Goal: Information Seeking & Learning: Find specific fact

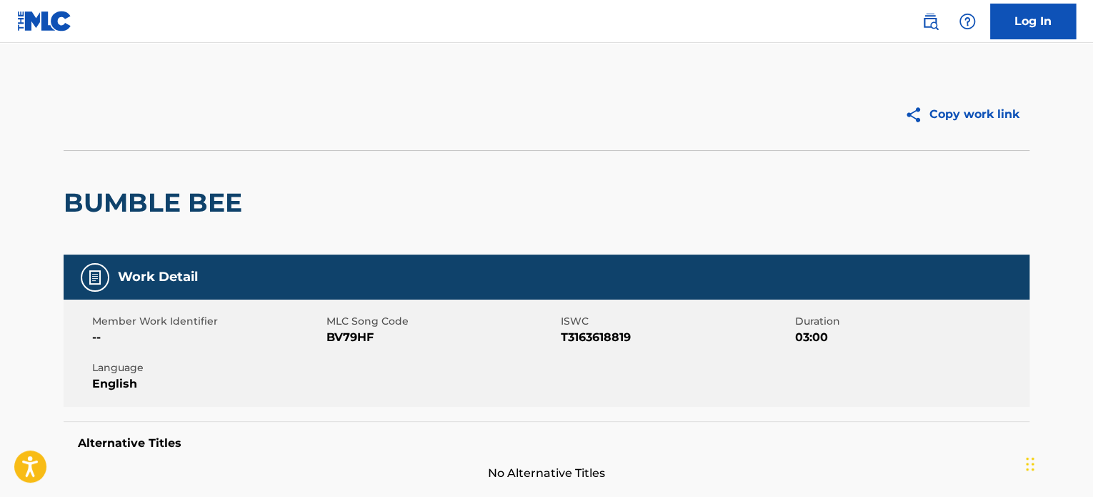
click at [925, 22] on img at bounding box center [930, 21] width 17 height 17
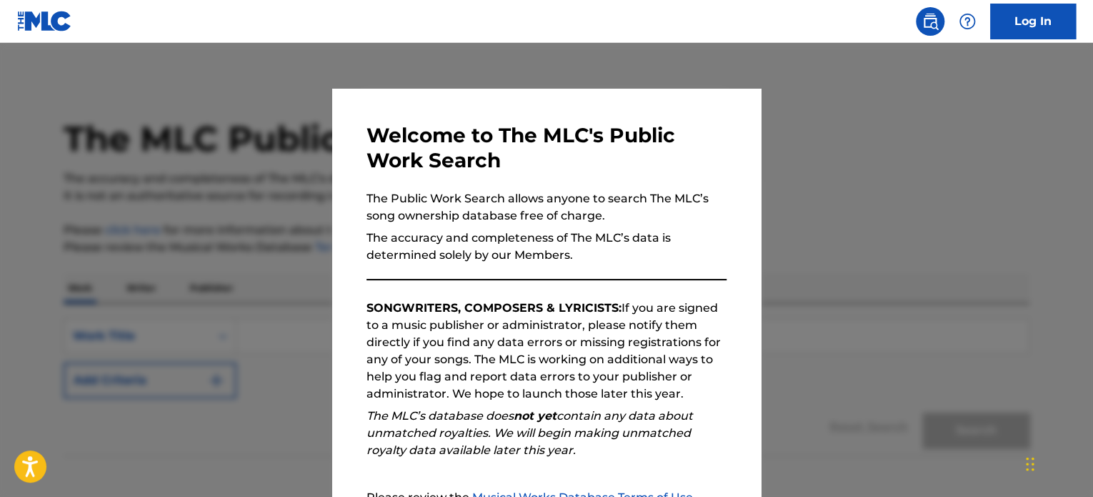
click at [917, 121] on div at bounding box center [546, 291] width 1093 height 497
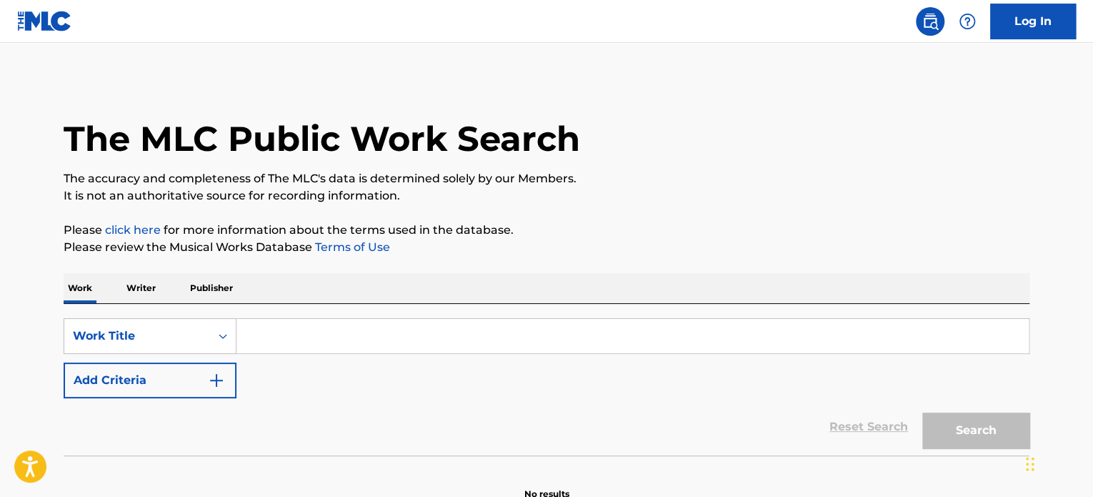
click at [327, 347] on input "Search Form" at bounding box center [632, 336] width 792 height 34
paste input "GIVE IT A GO"
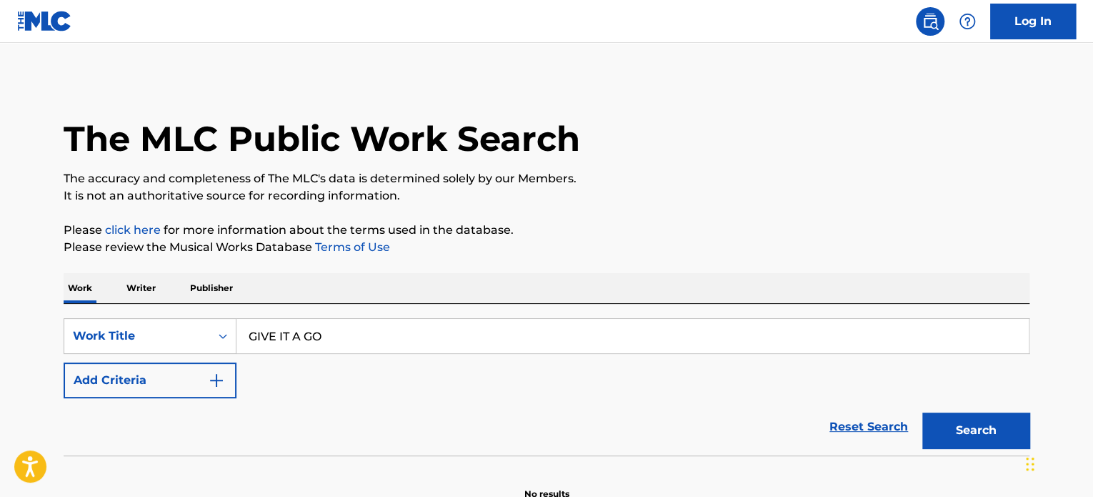
type input "GIVE IT A GO"
click at [140, 390] on button "Add Criteria" at bounding box center [150, 380] width 173 height 36
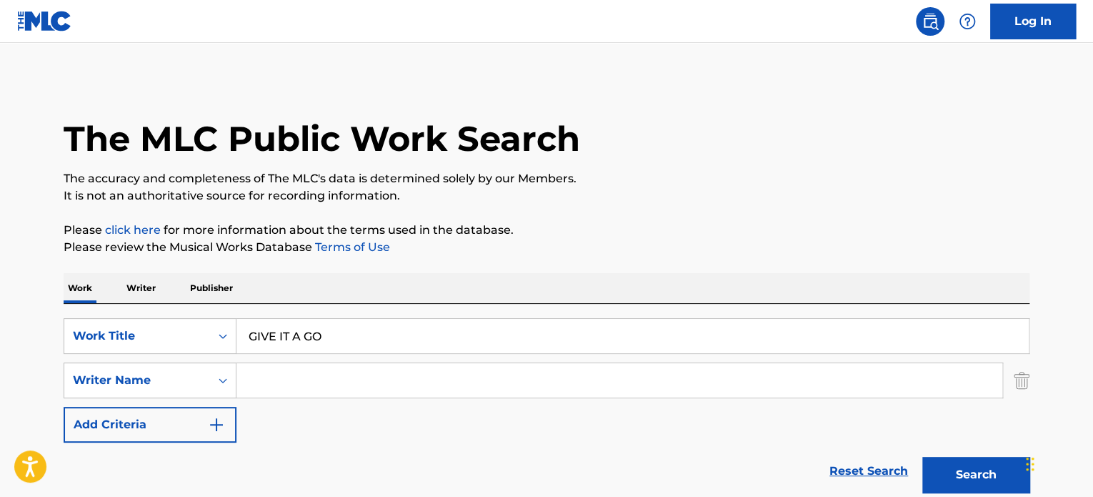
click at [299, 383] on input "Search Form" at bounding box center [619, 380] width 766 height 34
paste input "[PERSON_NAME][US_STATE]"
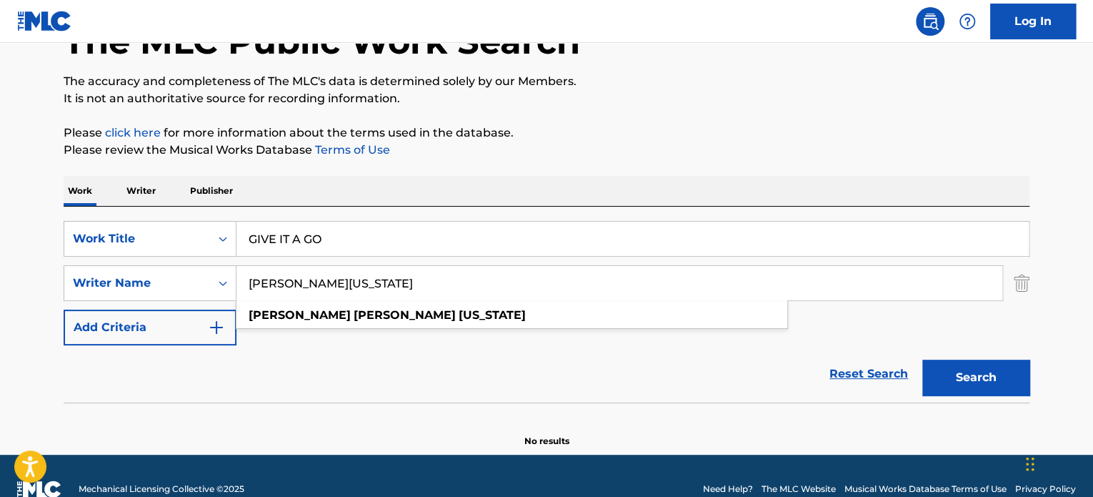
scroll to position [123, 0]
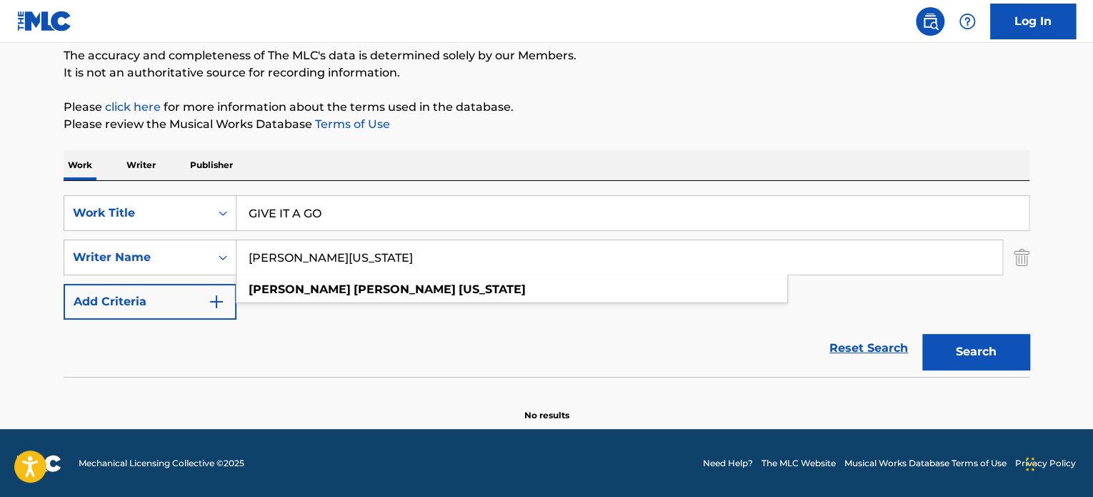
type input "[PERSON_NAME][US_STATE]"
click at [963, 356] on button "Search" at bounding box center [975, 352] width 107 height 36
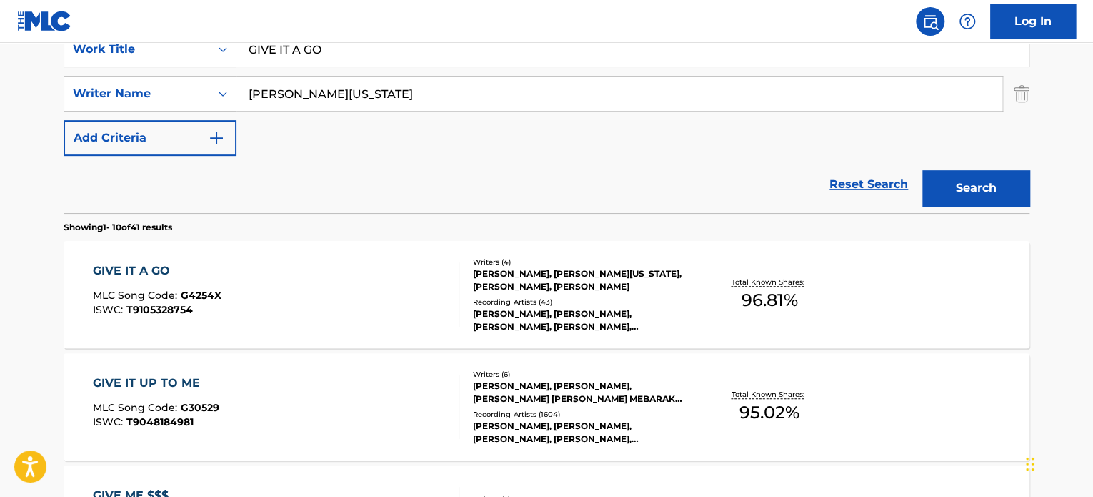
scroll to position [337, 0]
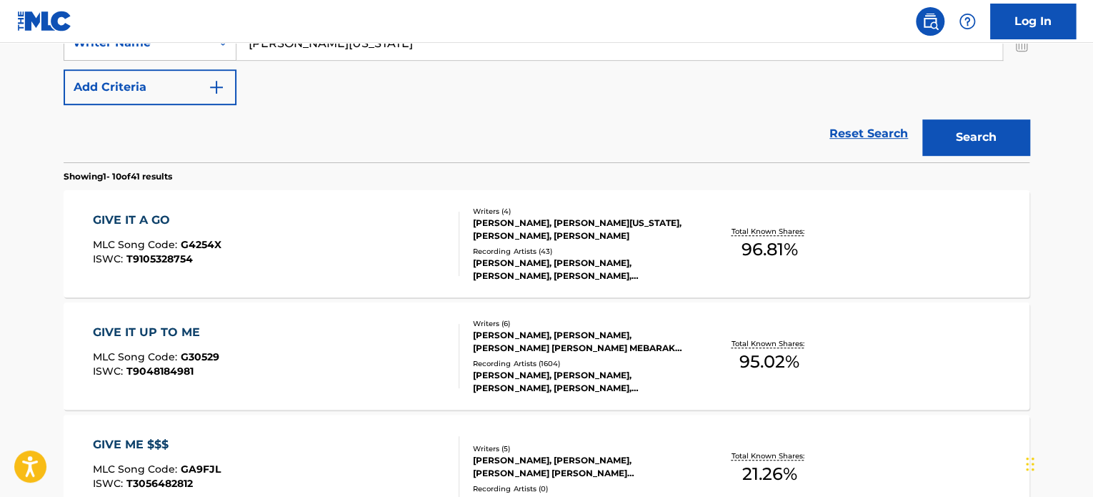
click at [401, 242] on div "GIVE IT A GO MLC Song Code : G4254X ISWC : T9105328754" at bounding box center [276, 243] width 367 height 64
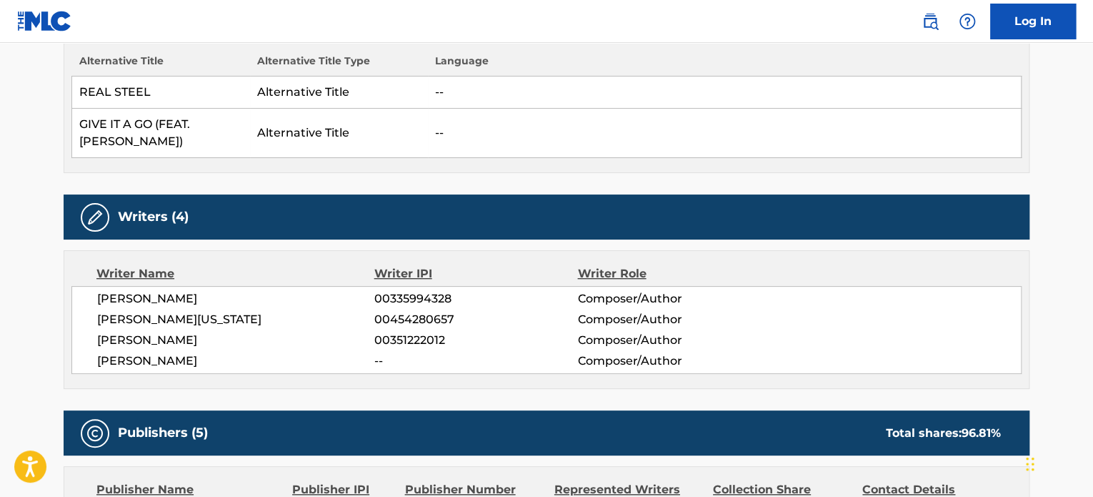
scroll to position [429, 0]
